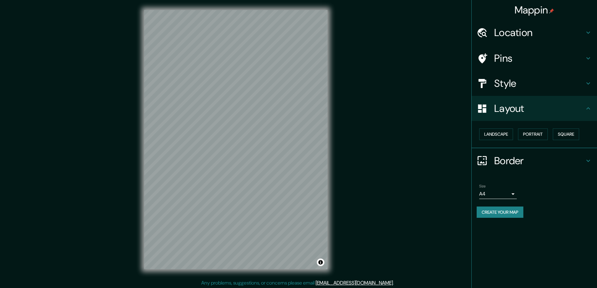
click at [564, 145] on div "Landscape [GEOGRAPHIC_DATA]" at bounding box center [534, 134] width 125 height 27
click at [568, 135] on button "Square" at bounding box center [566, 135] width 26 height 12
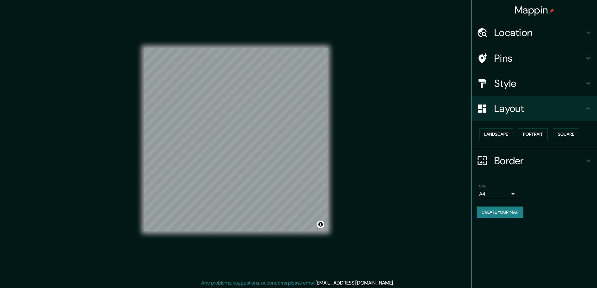
click at [513, 191] on body "Mappin Location Pins Style Layout Landscape Portrait Square Border Choose a bor…" at bounding box center [298, 144] width 597 height 288
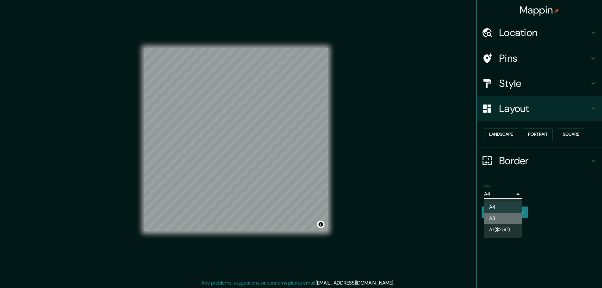
click at [492, 220] on li "A3" at bounding box center [503, 218] width 38 height 11
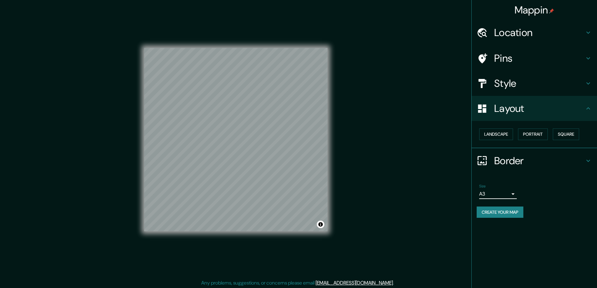
click at [511, 33] on h4 "Location" at bounding box center [539, 32] width 90 height 13
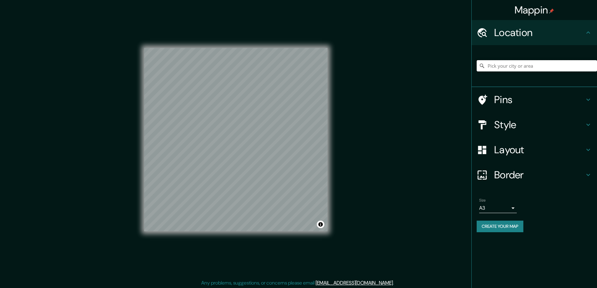
paste input "[STREET_ADDRESS][PERSON_NAME]"
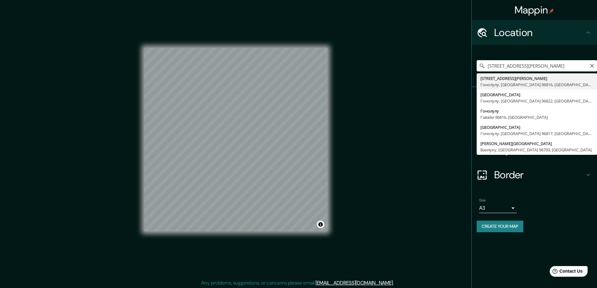
type input "[STREET_ADDRESS][PERSON_NAME]"
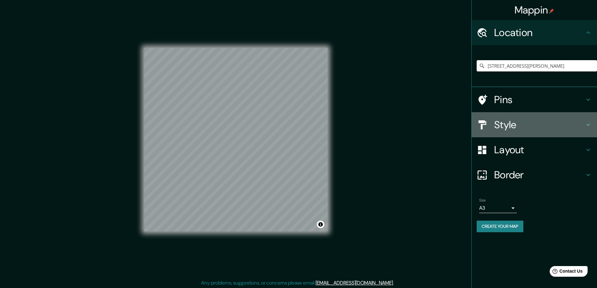
click at [498, 124] on h4 "Style" at bounding box center [539, 124] width 90 height 13
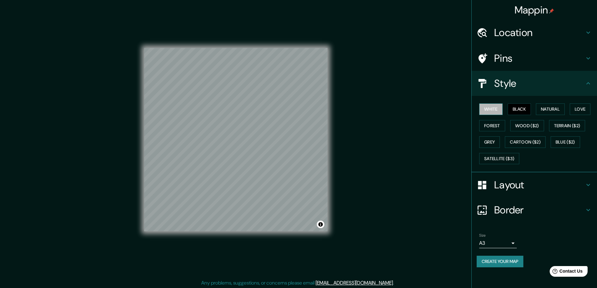
click at [487, 110] on button "White" at bounding box center [491, 109] width 24 height 12
click at [487, 258] on button "Create your map" at bounding box center [500, 262] width 47 height 12
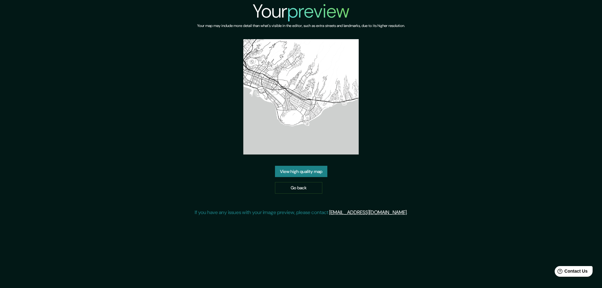
click at [304, 168] on link "View high quality map" at bounding box center [301, 172] width 52 height 12
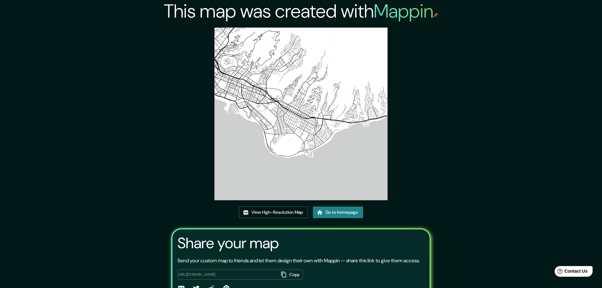
click at [275, 35] on div "This map was created with Mappin View High-Resolution Map Go to homepage Share …" at bounding box center [301, 161] width 274 height 322
click at [274, 44] on img at bounding box center [300, 114] width 173 height 173
click at [257, 214] on link "View High-Resolution Map" at bounding box center [273, 213] width 69 height 12
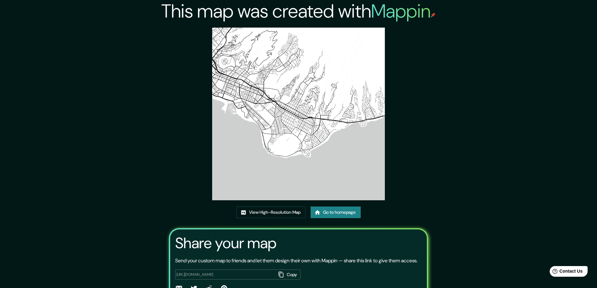
click at [325, 211] on link "Go to homepage" at bounding box center [336, 213] width 50 height 12
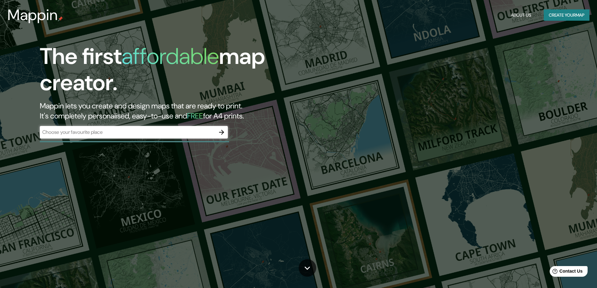
click at [221, 133] on icon "button" at bounding box center [222, 133] width 8 height 8
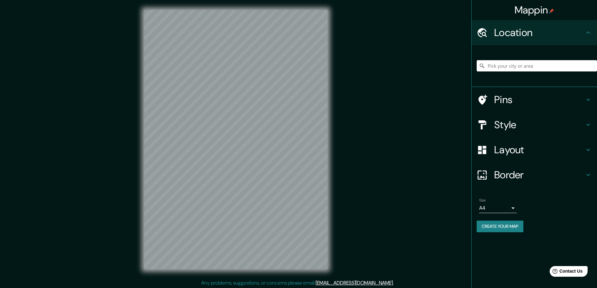
click at [507, 124] on h4 "Style" at bounding box center [539, 124] width 90 height 13
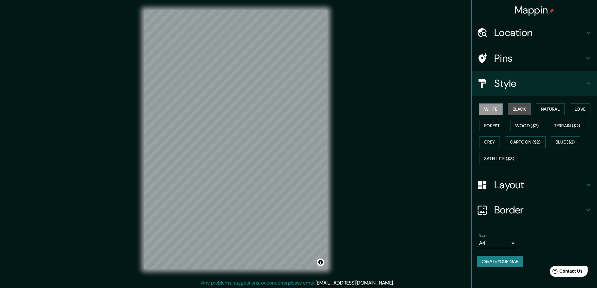
click at [520, 109] on button "Black" at bounding box center [520, 109] width 24 height 12
click at [512, 186] on h4 "Layout" at bounding box center [539, 185] width 90 height 13
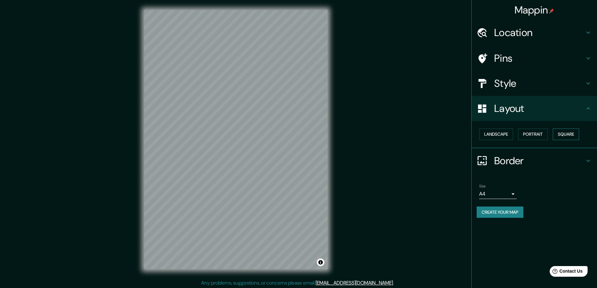
click at [566, 131] on button "Square" at bounding box center [566, 135] width 26 height 12
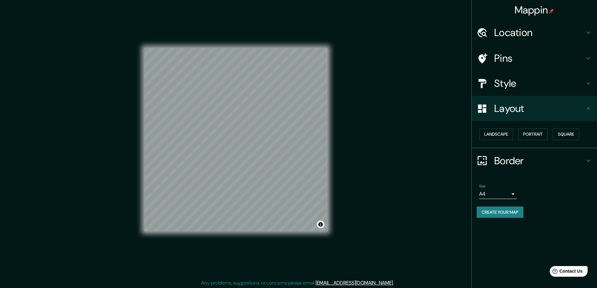
click at [511, 195] on body "Mappin Location Pins Style Layout Landscape Portrait Square Border Choose a bor…" at bounding box center [298, 144] width 597 height 288
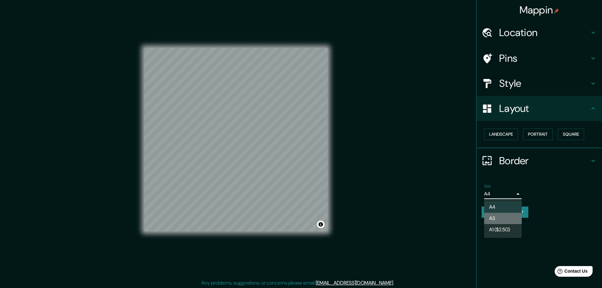
drag, startPoint x: 492, startPoint y: 217, endPoint x: 132, endPoint y: 0, distance: 419.8
click at [492, 217] on li "A3" at bounding box center [503, 218] width 38 height 11
type input "a4"
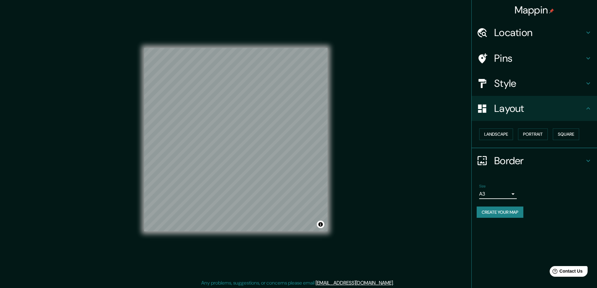
click at [513, 27] on div "Location" at bounding box center [534, 32] width 125 height 25
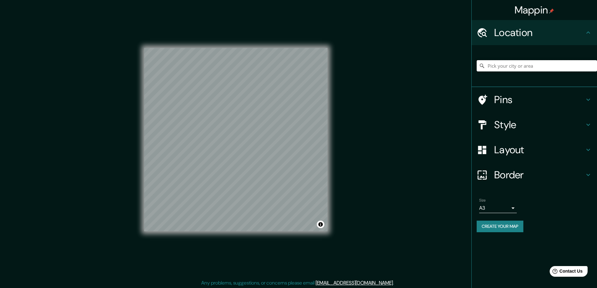
paste input "86 Mill Lane, St.Helens WA9 4HW"
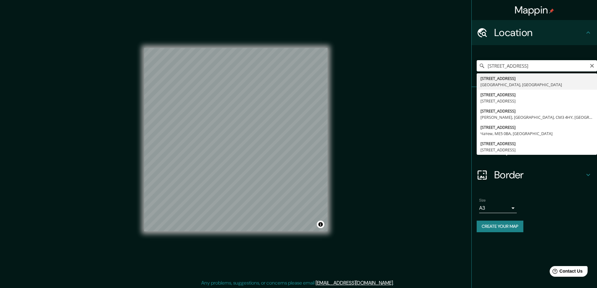
type input "86 Mill Lane, Сент-Хеленс, WA9 4HW, Великобритания"
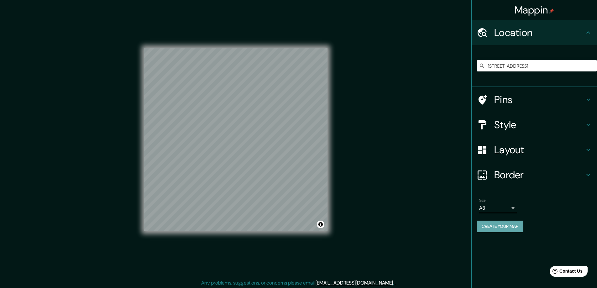
click at [489, 225] on button "Create your map" at bounding box center [500, 227] width 47 height 12
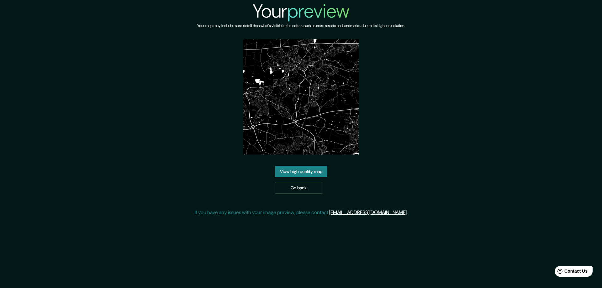
click at [284, 171] on link "View high quality map" at bounding box center [301, 172] width 52 height 12
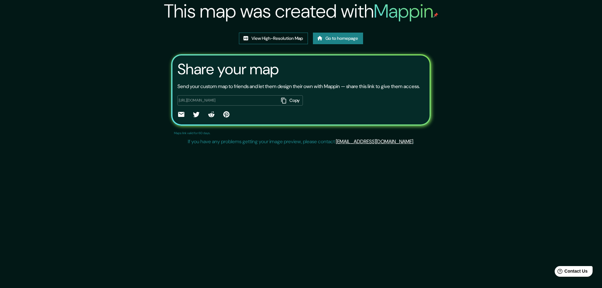
click at [265, 36] on link "View High-Resolution Map" at bounding box center [273, 39] width 69 height 12
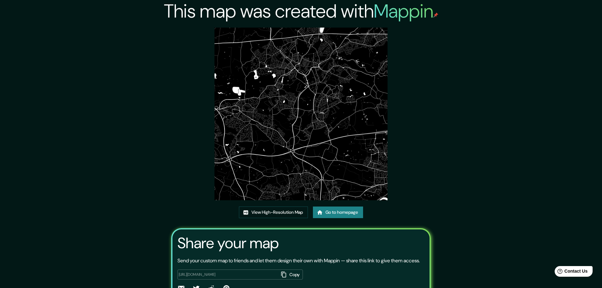
click at [264, 41] on img at bounding box center [300, 114] width 173 height 173
click at [256, 210] on link "View High-Resolution Map" at bounding box center [273, 213] width 69 height 12
click at [267, 213] on link "View High-Resolution Map" at bounding box center [273, 213] width 69 height 12
click at [268, 212] on link "View High-Resolution Map" at bounding box center [273, 213] width 69 height 12
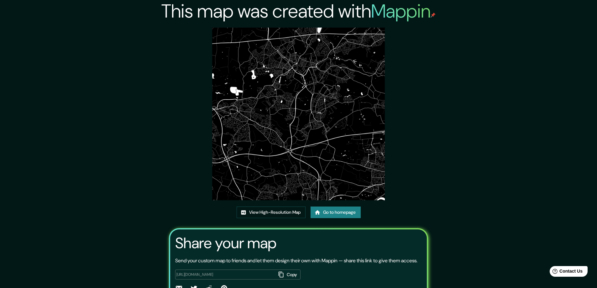
click at [328, 210] on link "Go to homepage" at bounding box center [336, 213] width 50 height 12
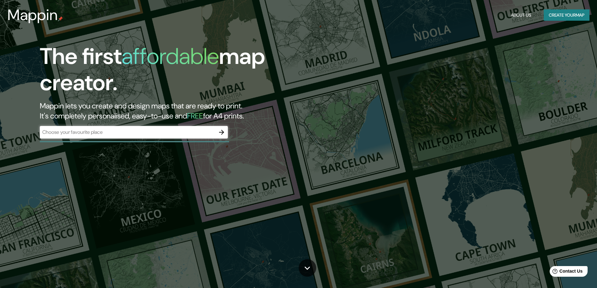
click at [220, 131] on icon "button" at bounding box center [222, 133] width 8 height 8
